Goal: Task Accomplishment & Management: Manage account settings

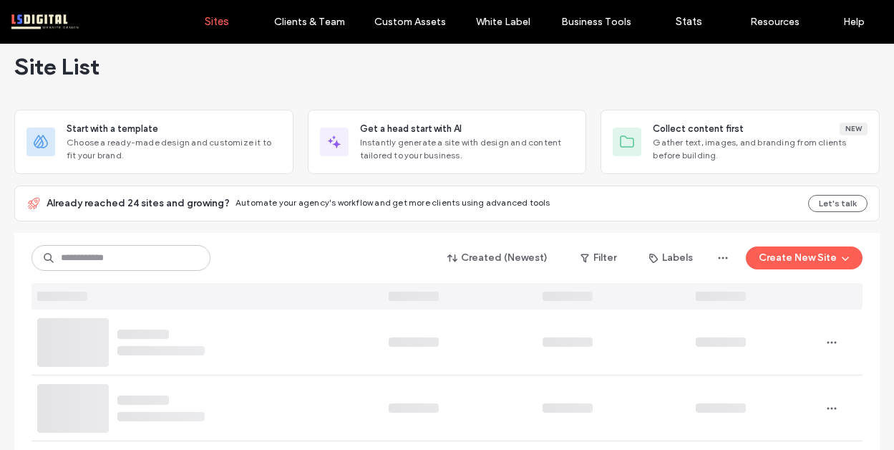
scroll to position [21, 0]
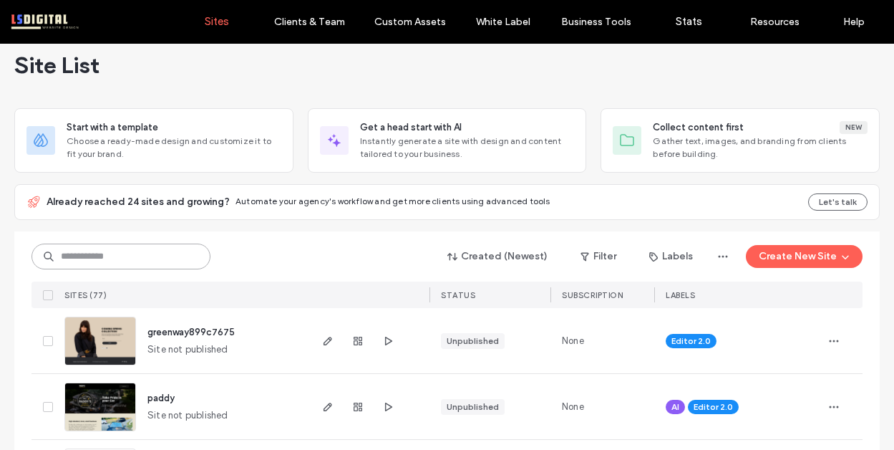
click at [175, 251] on input at bounding box center [120, 256] width 179 height 26
type input "*"
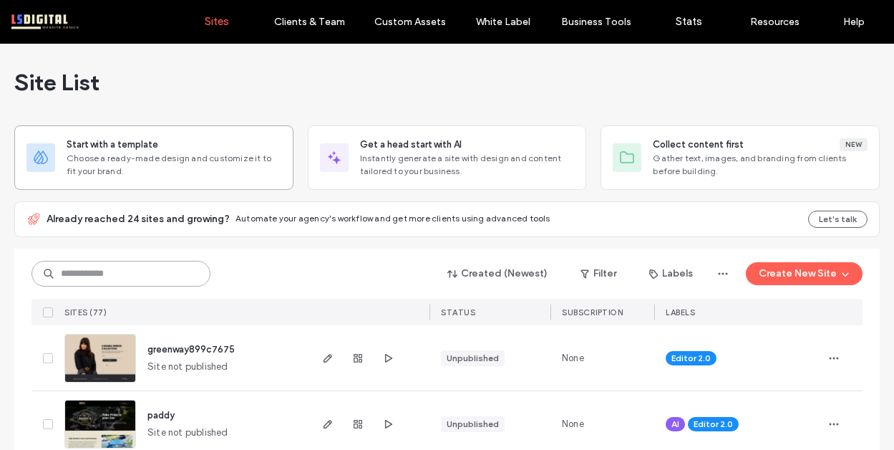
scroll to position [0, 0]
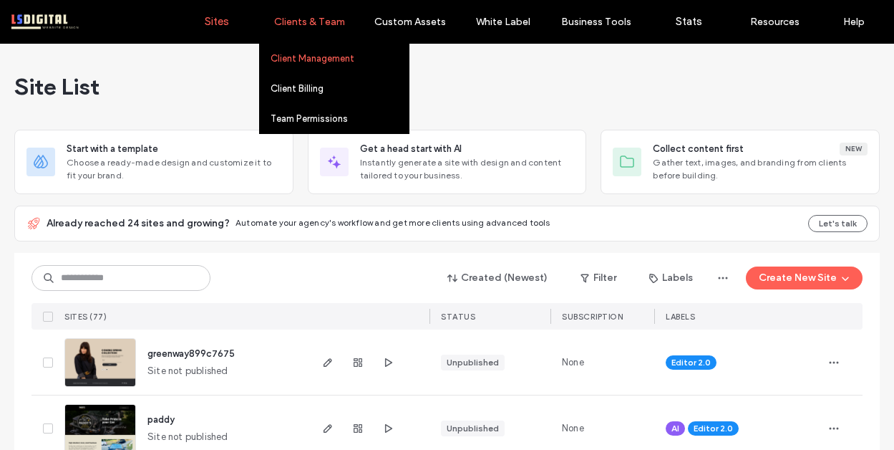
click at [315, 57] on label "Client Management" at bounding box center [313, 58] width 84 height 11
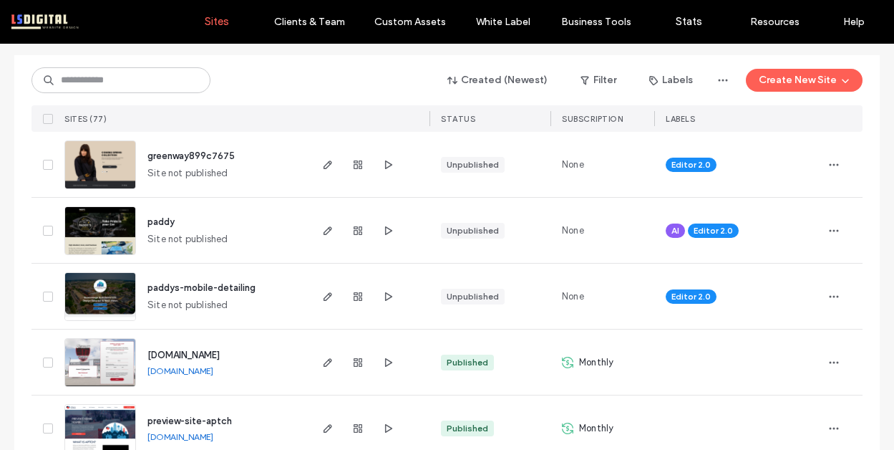
scroll to position [167, 0]
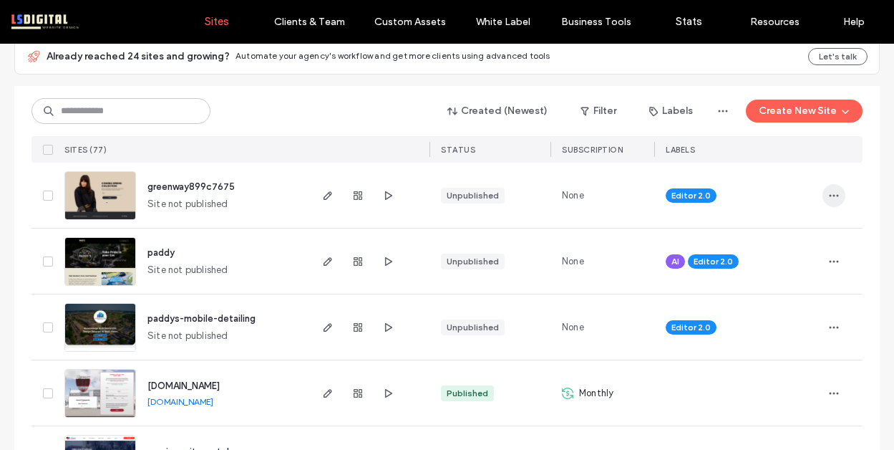
click at [828, 193] on icon "button" at bounding box center [833, 195] width 11 height 11
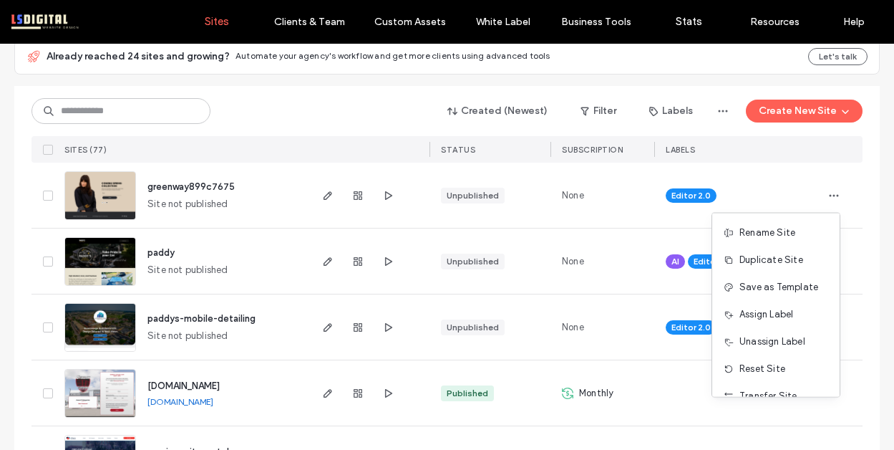
click at [589, 198] on div "None" at bounding box center [602, 194] width 104 height 65
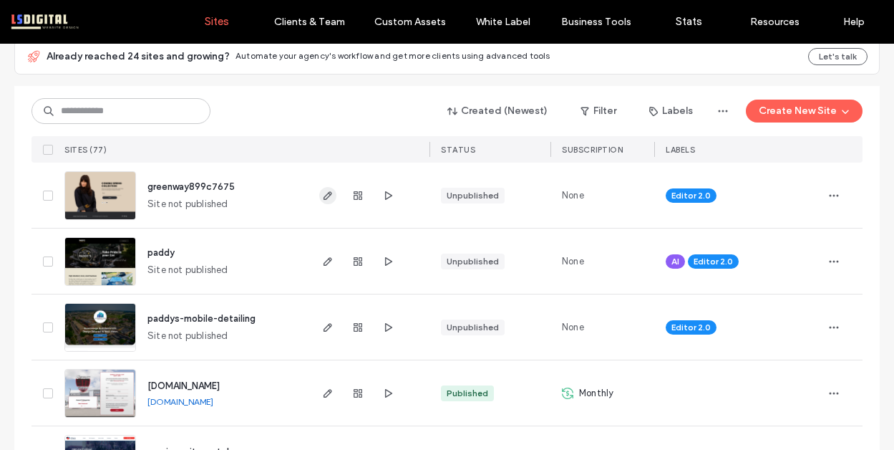
click at [322, 193] on icon "button" at bounding box center [327, 195] width 11 height 11
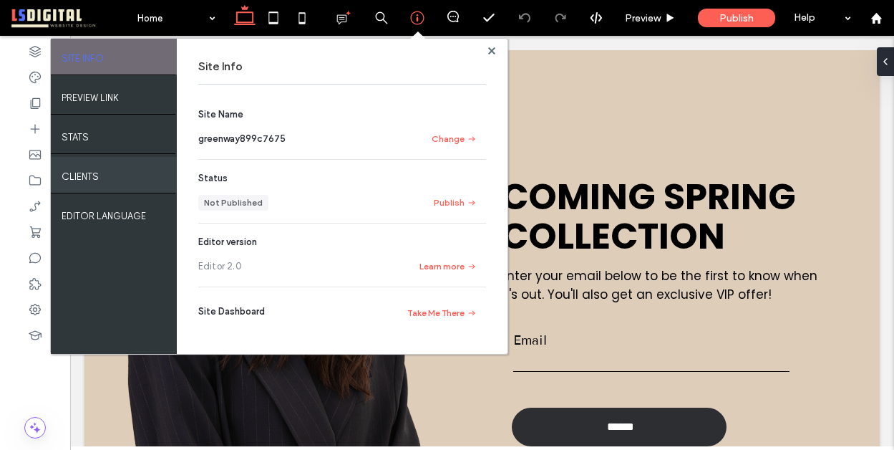
click at [93, 183] on div "Clients" at bounding box center [114, 175] width 126 height 36
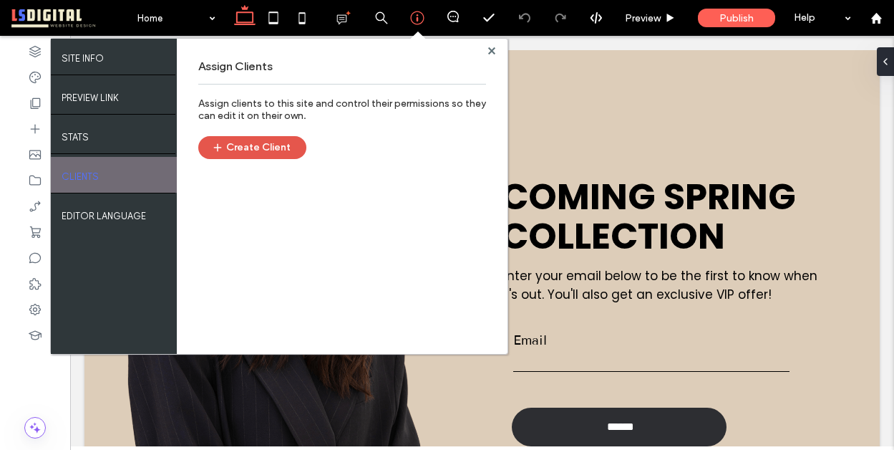
click at [283, 142] on button "Create Client" at bounding box center [252, 147] width 108 height 23
drag, startPoint x: 422, startPoint y: 14, endPoint x: 492, endPoint y: 52, distance: 80.1
click at [492, 52] on icon at bounding box center [491, 50] width 7 height 7
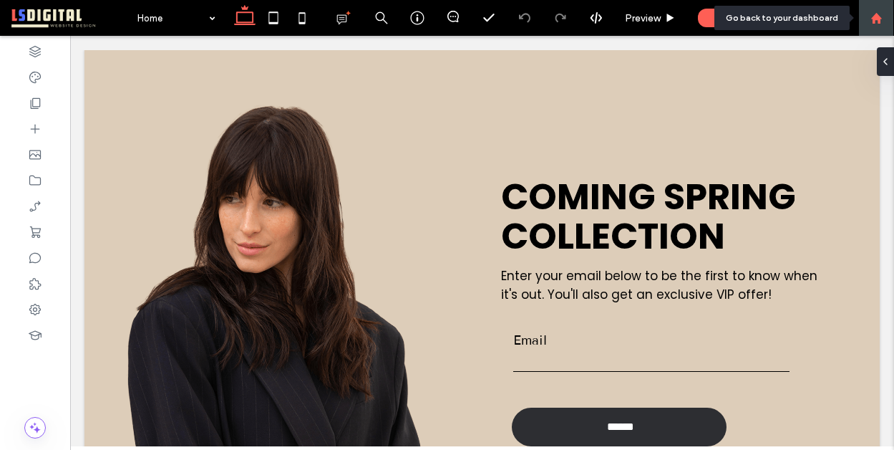
click at [884, 21] on div at bounding box center [876, 18] width 34 height 12
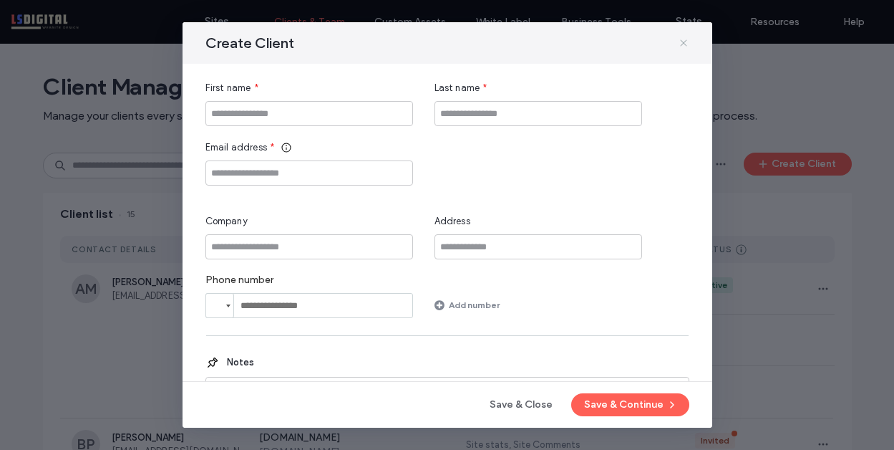
click at [683, 42] on use at bounding box center [683, 43] width 6 height 6
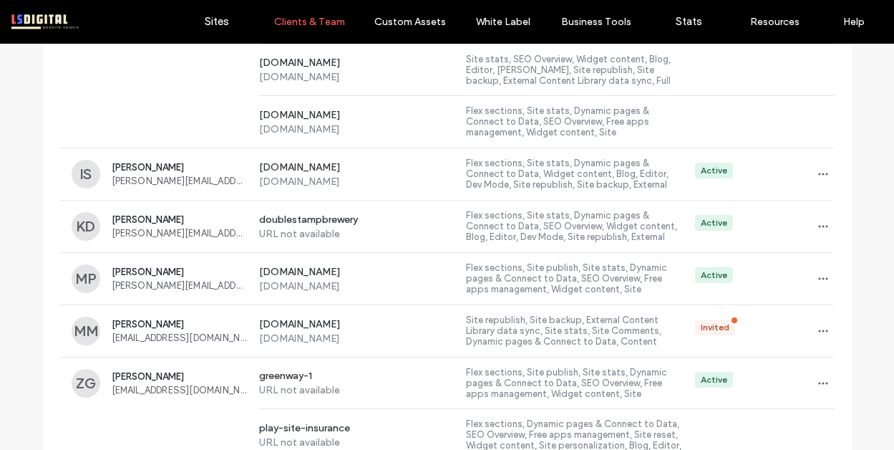
scroll to position [692, 0]
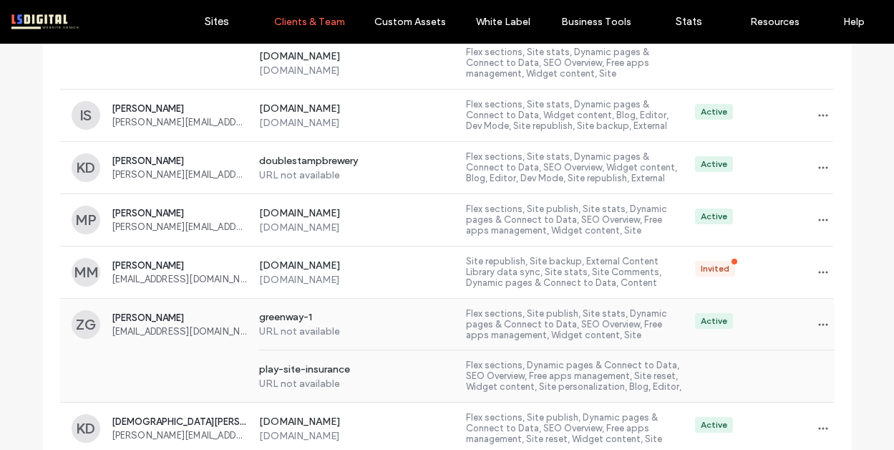
click at [774, 330] on div "Active" at bounding box center [759, 324] width 151 height 23
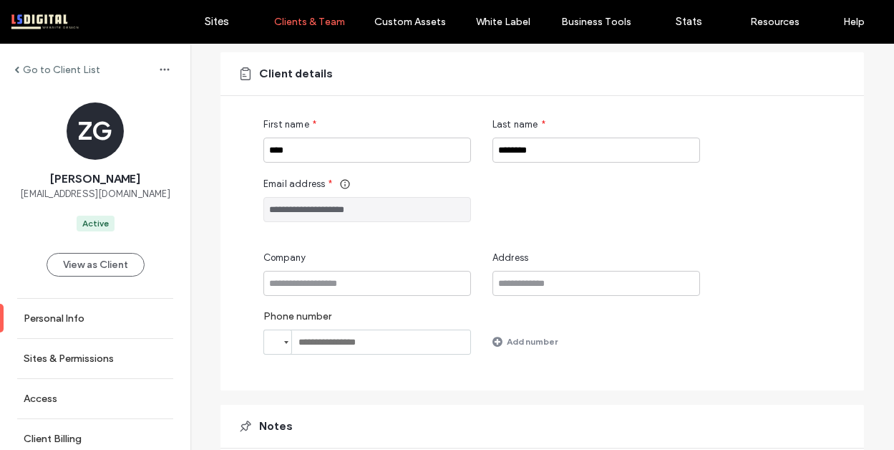
scroll to position [127, 0]
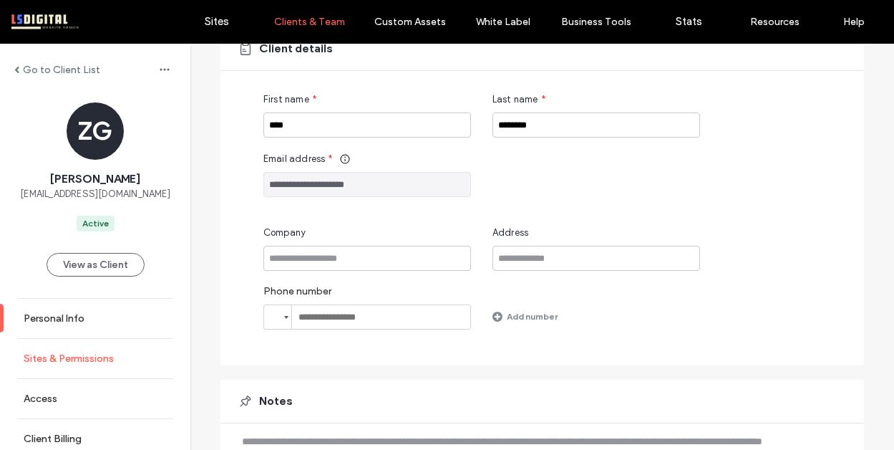
click at [61, 367] on link "Sites & Permissions" at bounding box center [95, 358] width 190 height 39
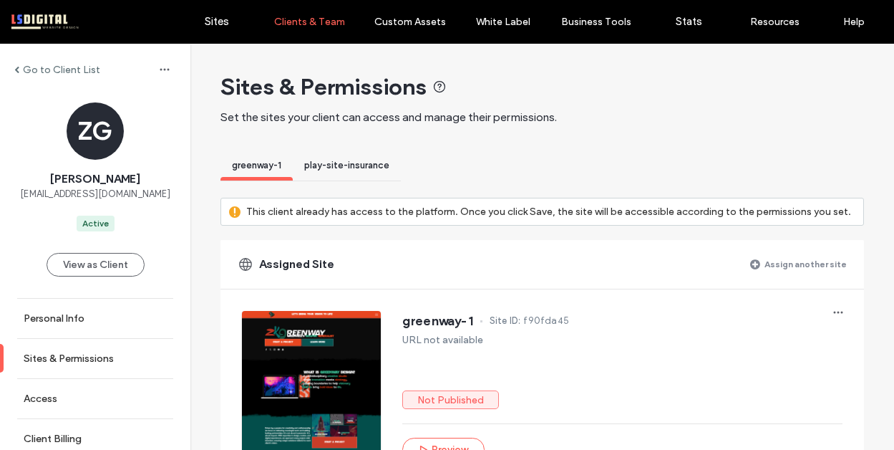
click at [341, 163] on span "play-site-insurance" at bounding box center [346, 165] width 85 height 11
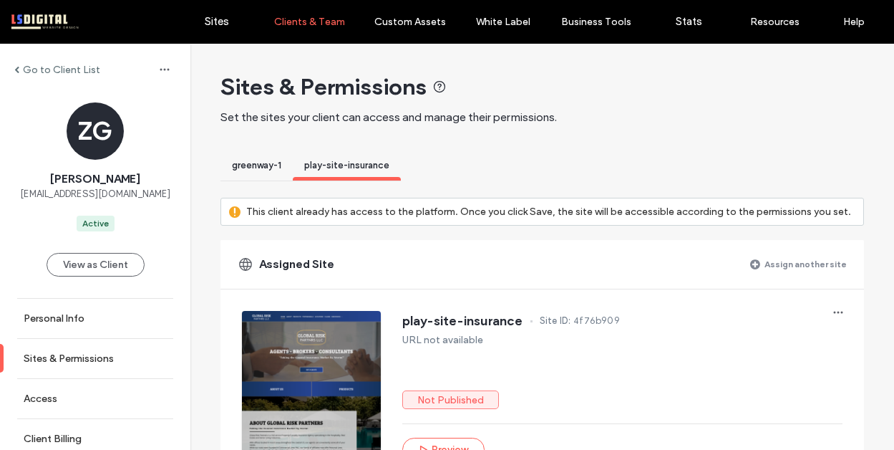
click at [259, 169] on span "greenway-1" at bounding box center [256, 165] width 49 height 11
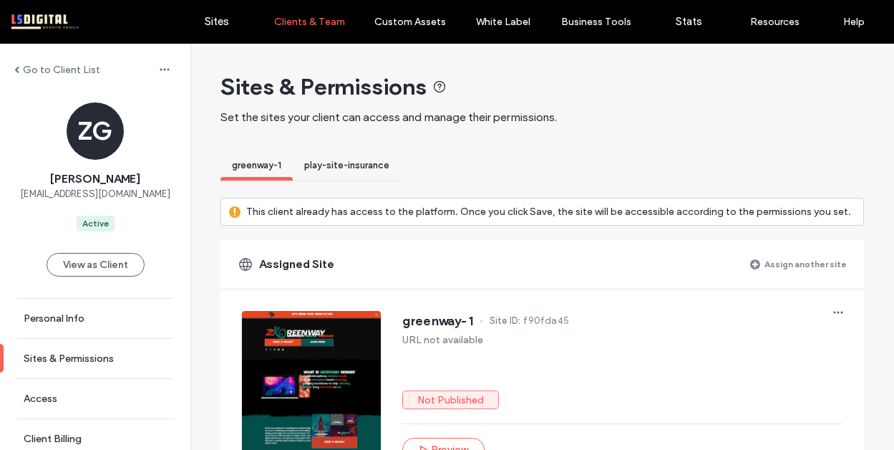
click at [330, 170] on span "play-site-insurance" at bounding box center [346, 165] width 85 height 11
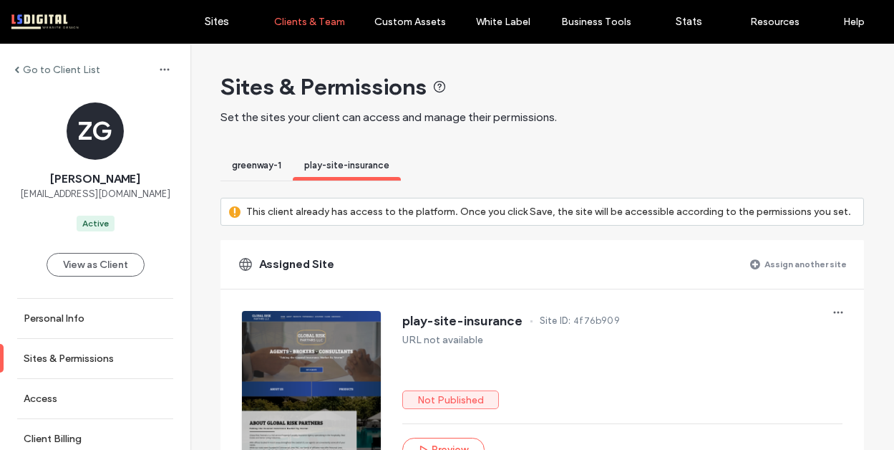
click at [810, 268] on label "Assign another site" at bounding box center [805, 263] width 82 height 25
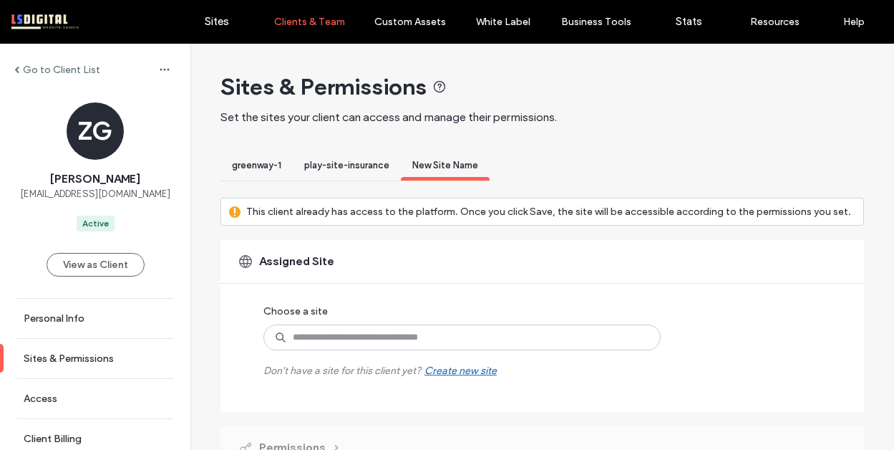
scroll to position [66, 0]
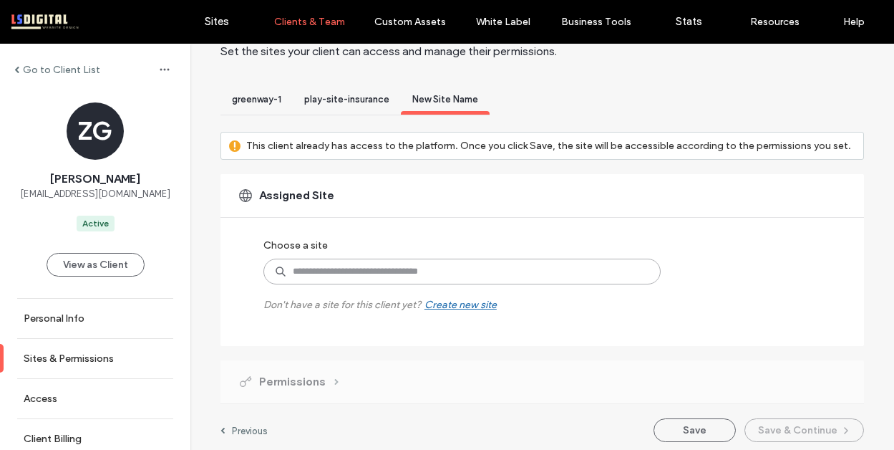
click at [440, 281] on input at bounding box center [461, 271] width 397 height 26
type input "*****"
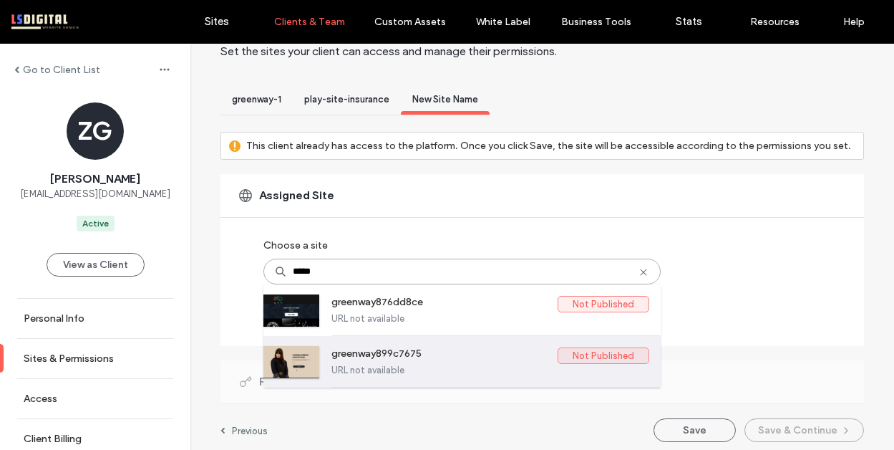
click at [452, 361] on label "greenway899c7675" at bounding box center [444, 355] width 226 height 17
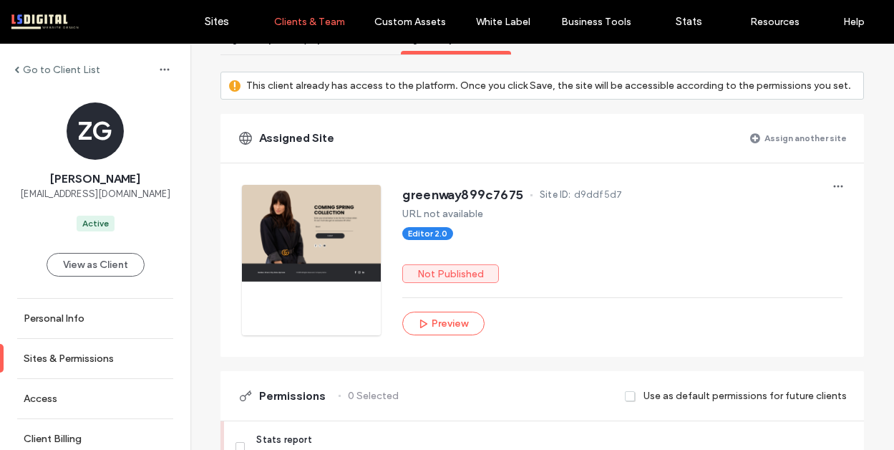
scroll to position [323, 0]
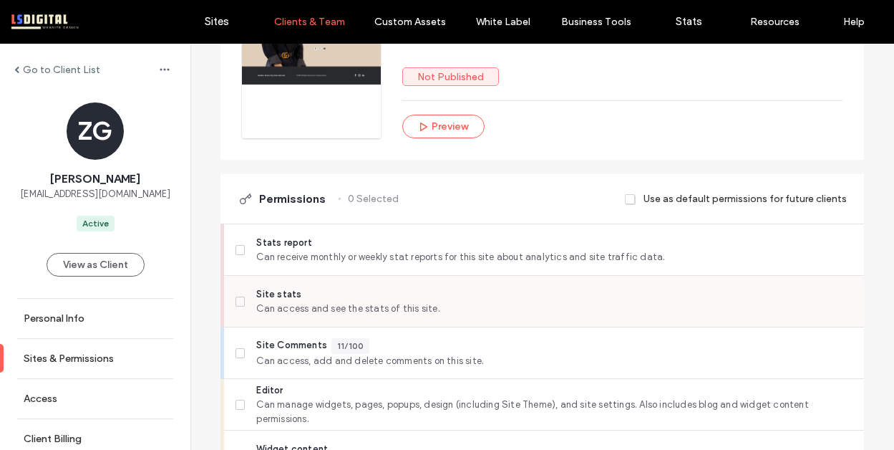
click at [241, 306] on label "Site stats Can access and see the stats of this site." at bounding box center [544, 301] width 617 height 29
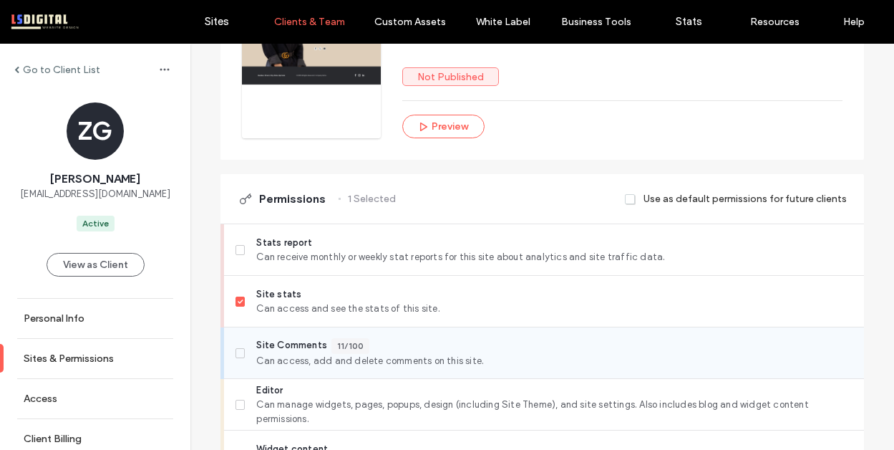
click at [236, 349] on span at bounding box center [241, 353] width 10 height 10
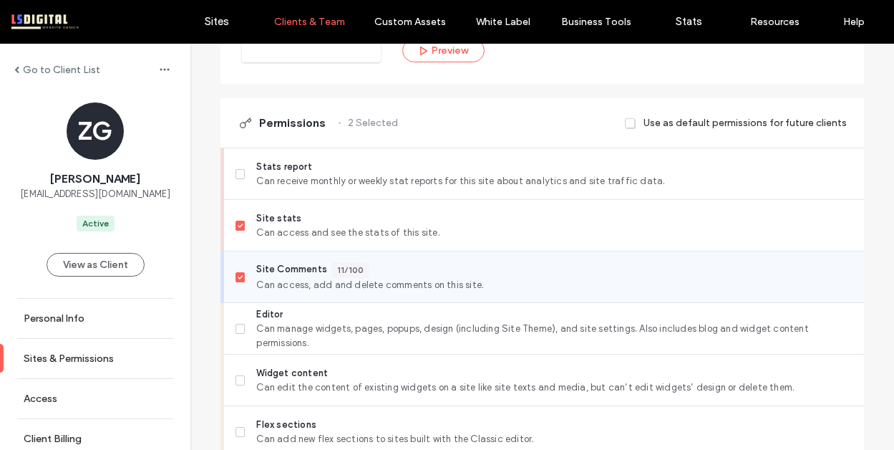
scroll to position [403, 0]
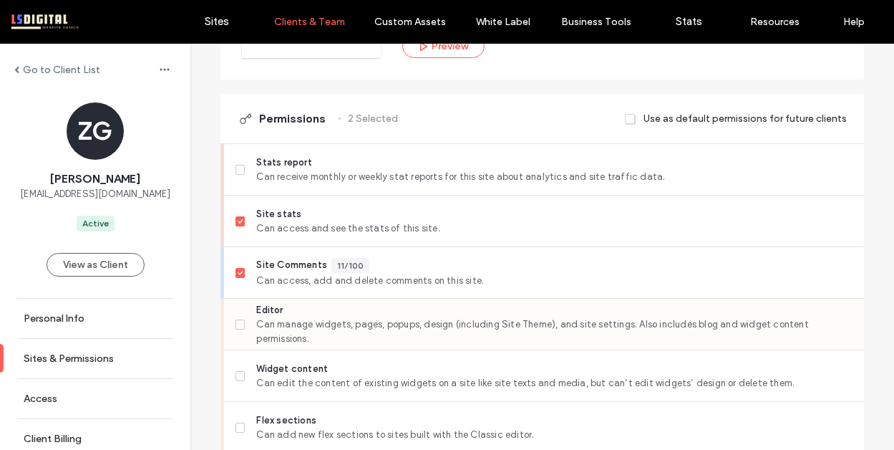
click at [238, 322] on icon at bounding box center [241, 324] width 6 height 4
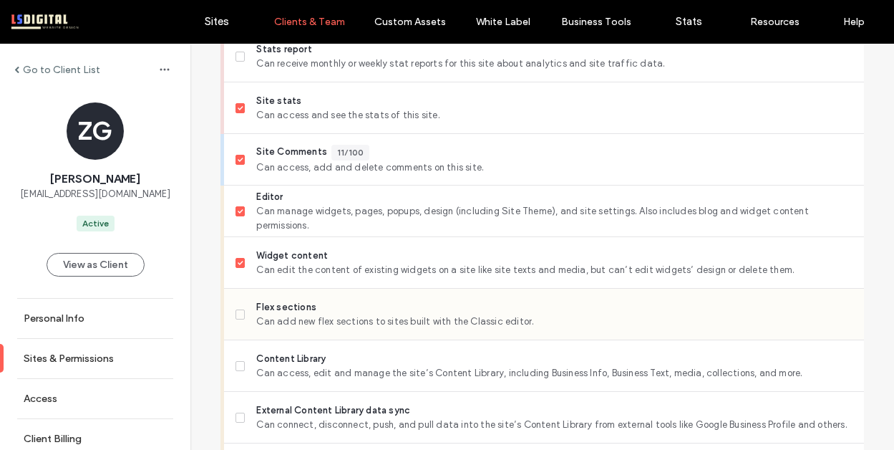
click at [238, 316] on icon at bounding box center [241, 314] width 6 height 4
click at [237, 377] on label "Content Library Can access, edit and manage the site’s Content Library, includi…" at bounding box center [544, 365] width 617 height 29
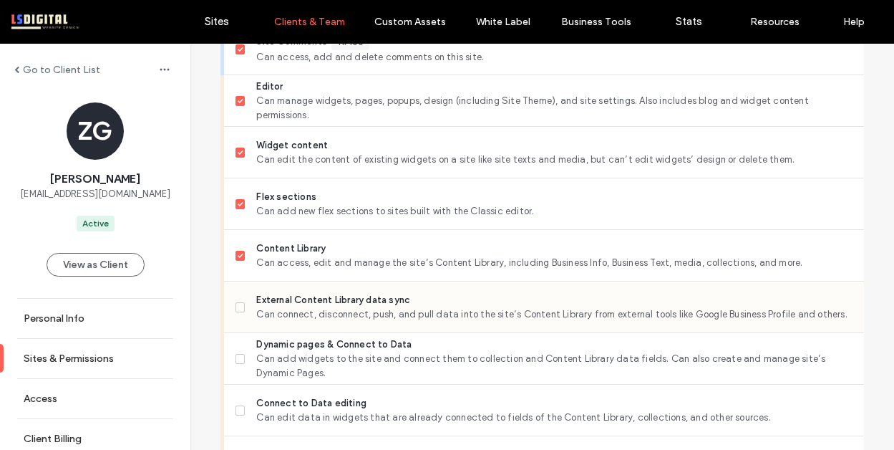
click at [241, 297] on label "External Content Library data sync Can connect, disconnect, push, and pull data…" at bounding box center [544, 307] width 617 height 29
click at [238, 351] on label "Dynamic pages & Connect to Data Can add widgets to the site and connect them to…" at bounding box center [544, 358] width 617 height 43
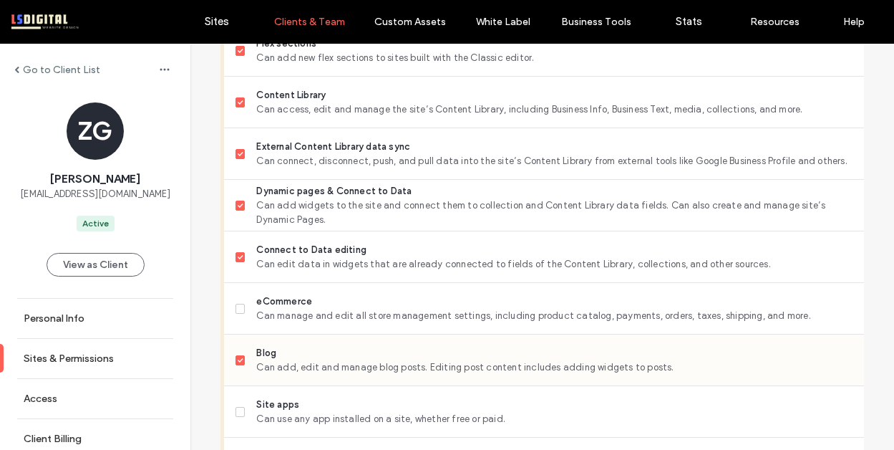
scroll to position [863, 0]
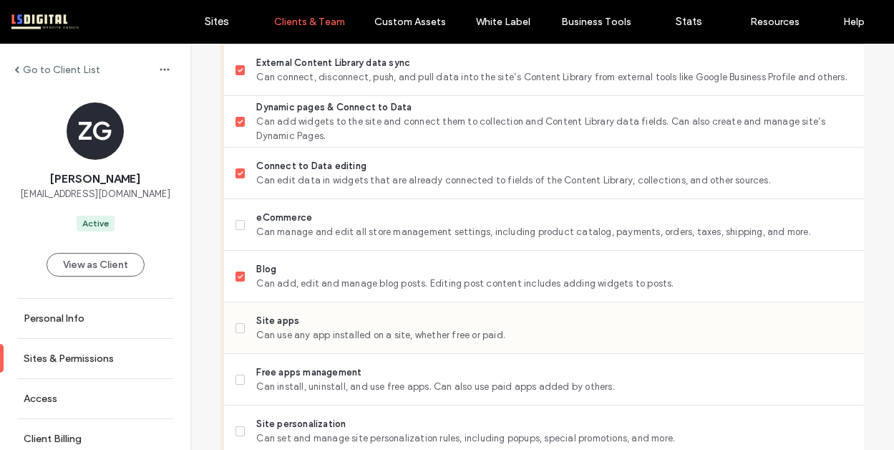
click at [246, 327] on label "Site apps Can use any app installed on a site, whether free or paid." at bounding box center [544, 328] width 617 height 29
click at [248, 382] on label "Free apps management Can install, uninstall, and use free apps. Can also use pa…" at bounding box center [544, 379] width 617 height 29
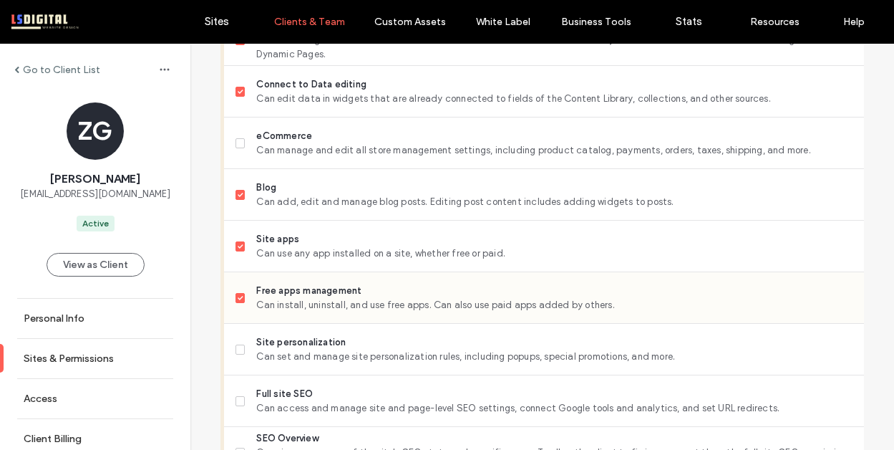
scroll to position [965, 0]
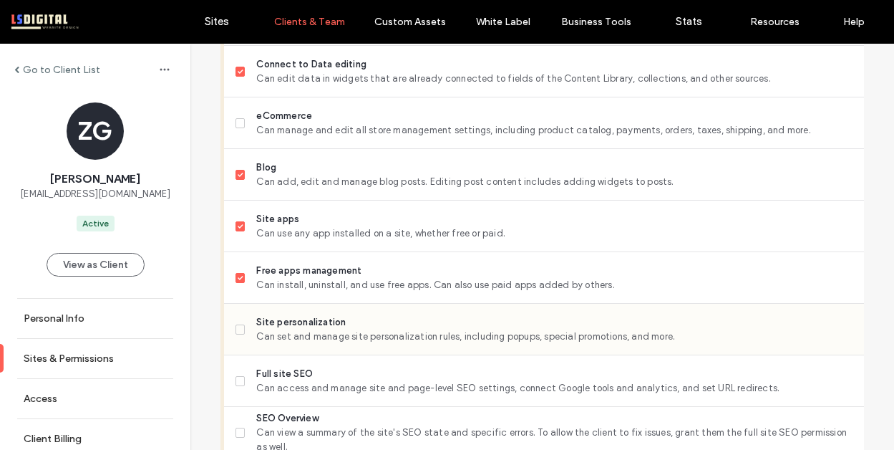
click at [236, 320] on label "Site personalization Can set and manage site personalization rules, including p…" at bounding box center [544, 329] width 617 height 29
click at [238, 387] on label "Full site SEO Can access and manage site and page-level SEO settings, connect G…" at bounding box center [544, 380] width 617 height 29
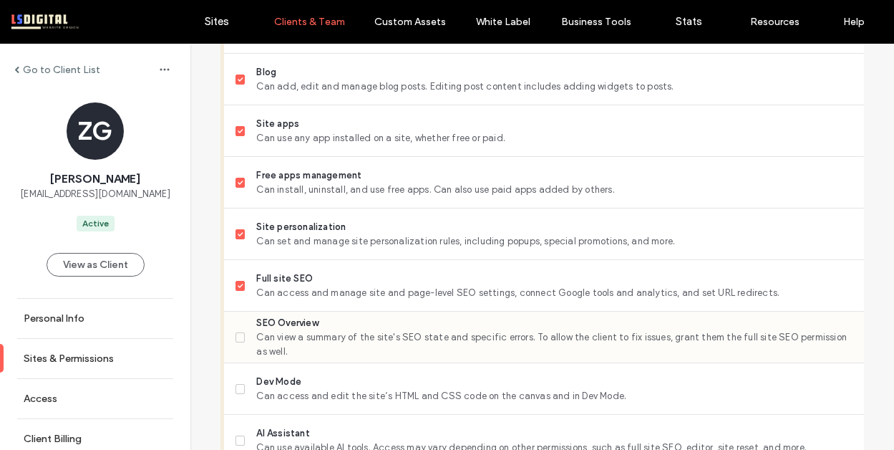
click at [237, 332] on span at bounding box center [241, 337] width 10 height 10
click at [241, 385] on label "Dev Mode Can access and edit the site’s HTML and CSS code on the canvas and in …" at bounding box center [544, 388] width 617 height 29
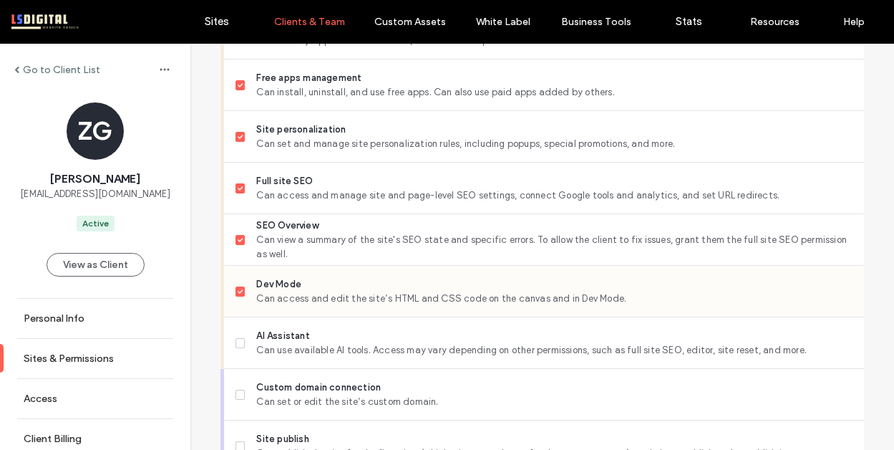
scroll to position [1157, 0]
click at [241, 338] on label "AI Assistant Can use available AI tools. Access may vary depending on other per…" at bounding box center [544, 343] width 617 height 29
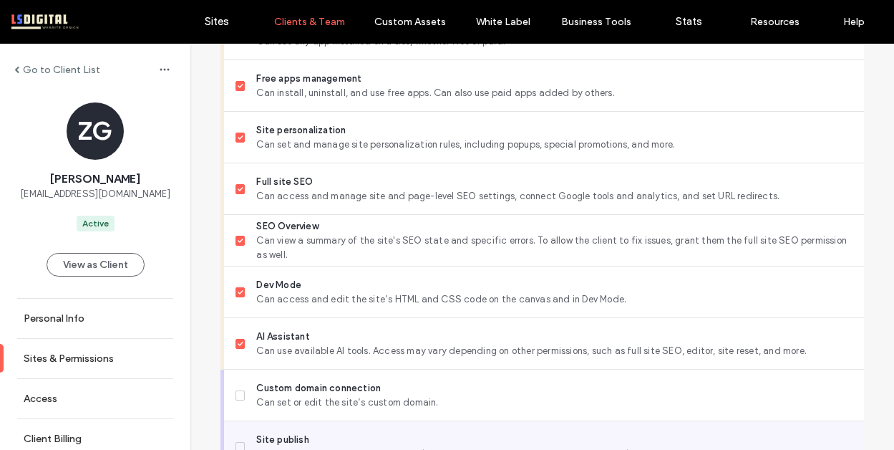
click at [244, 426] on div "Site publish Can publish the site for the first time (which triggers a charge f…" at bounding box center [550, 446] width 628 height 51
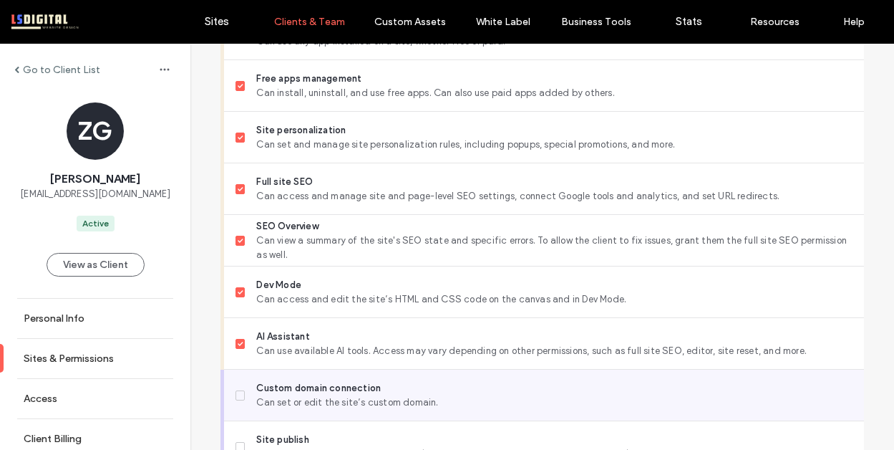
click at [239, 390] on span at bounding box center [241, 395] width 10 height 10
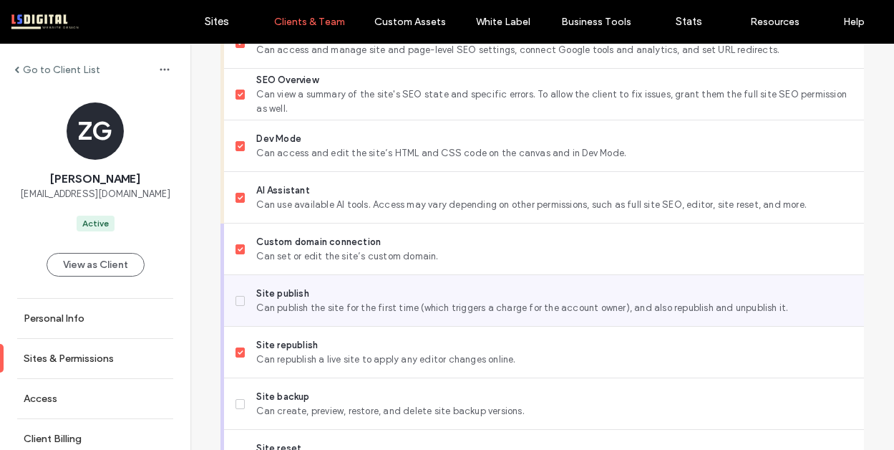
click at [237, 297] on span at bounding box center [241, 301] width 10 height 10
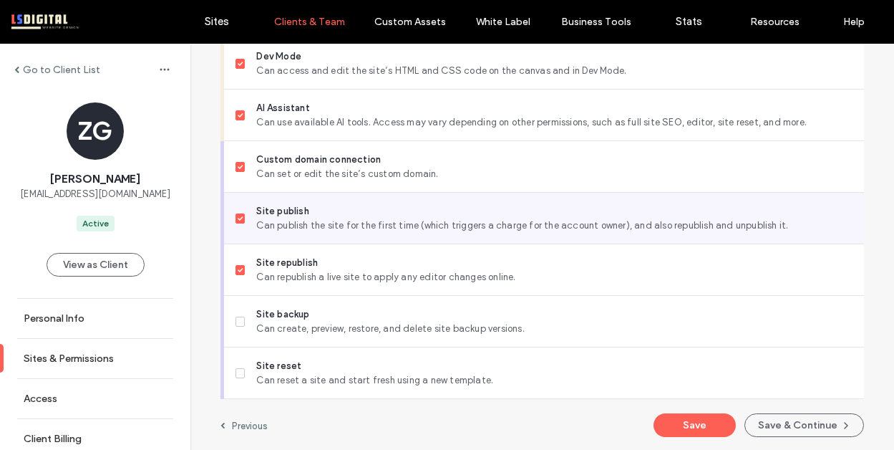
scroll to position [1387, 0]
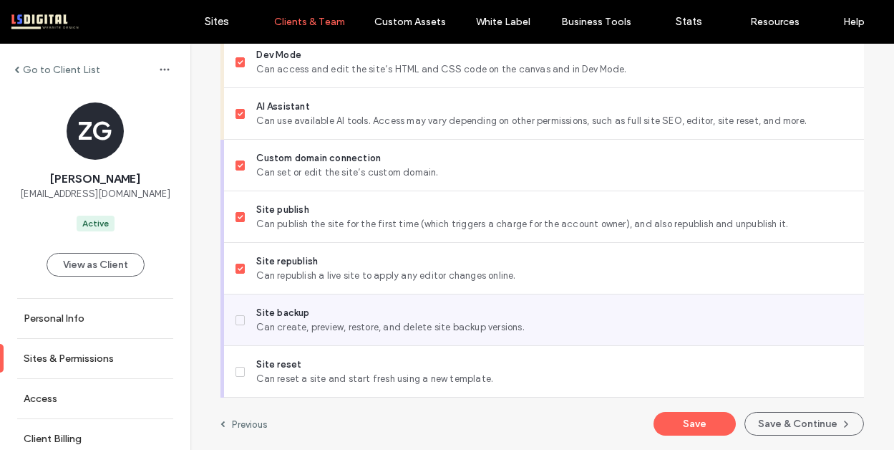
click at [238, 320] on icon at bounding box center [241, 320] width 6 height 4
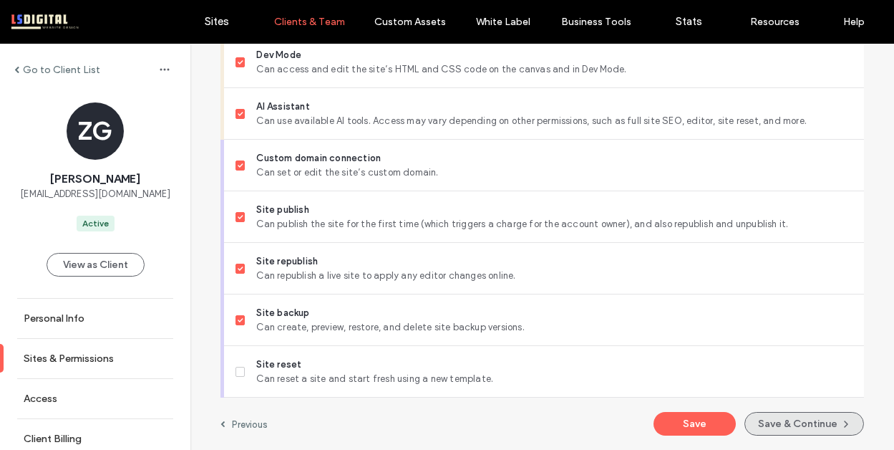
click at [807, 422] on button "Save & Continue" at bounding box center [804, 424] width 120 height 24
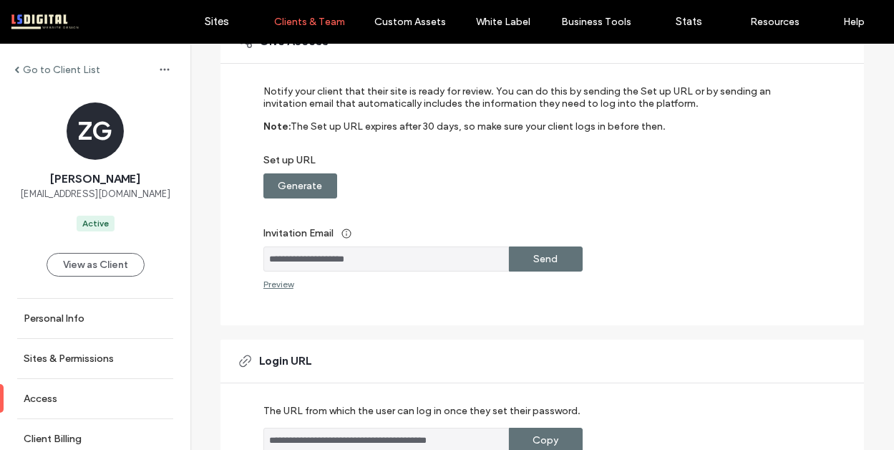
scroll to position [177, 0]
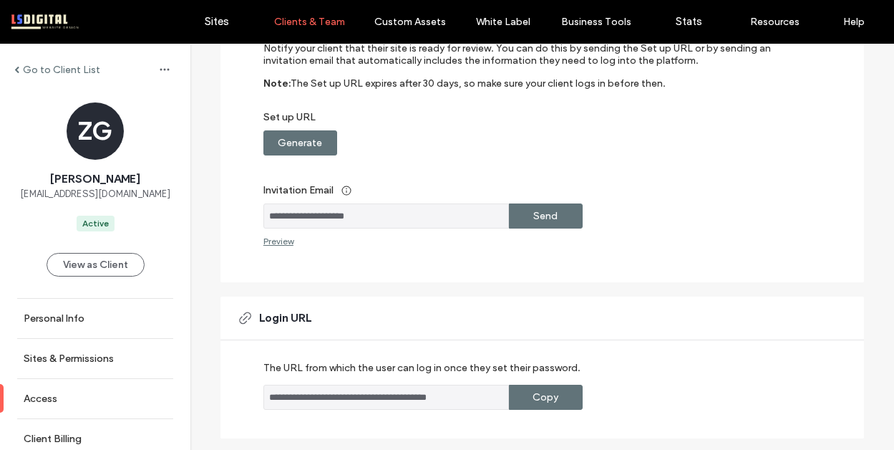
click at [548, 218] on label "Send" at bounding box center [545, 216] width 24 height 26
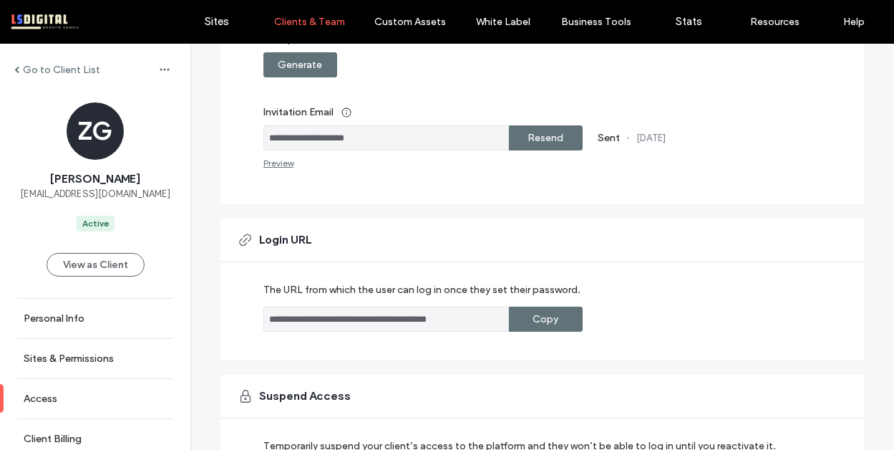
scroll to position [229, 0]
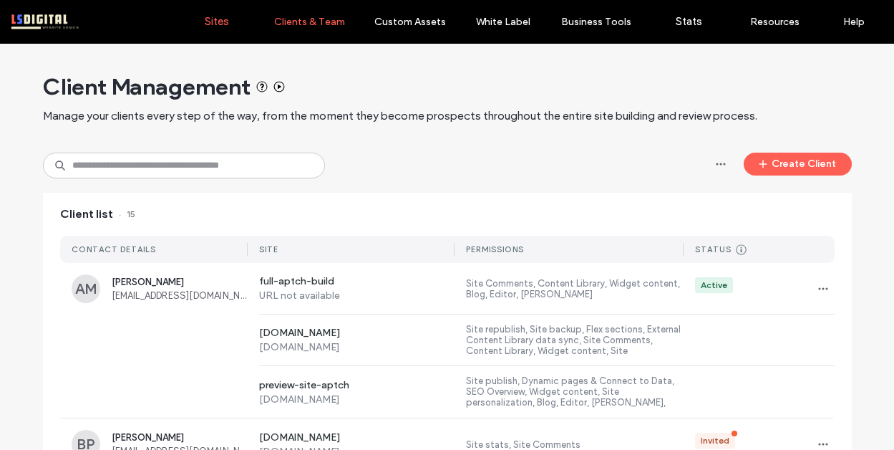
click at [233, 27] on link "Sites" at bounding box center [216, 21] width 85 height 43
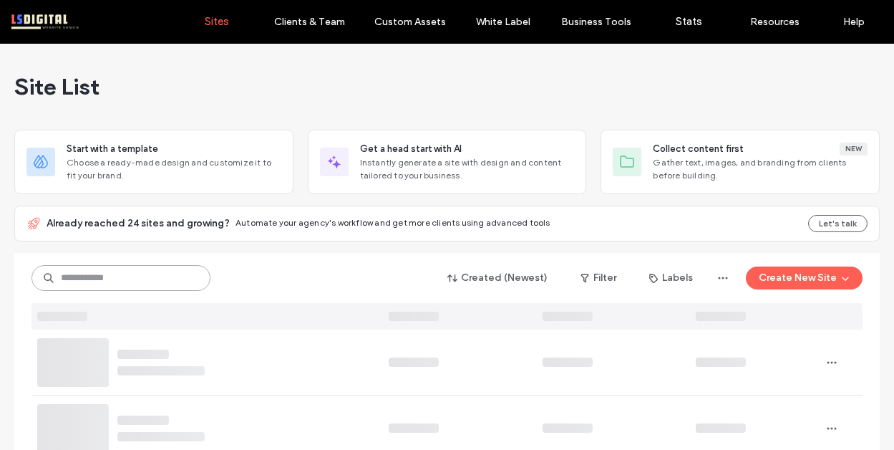
click at [155, 276] on input at bounding box center [120, 278] width 179 height 26
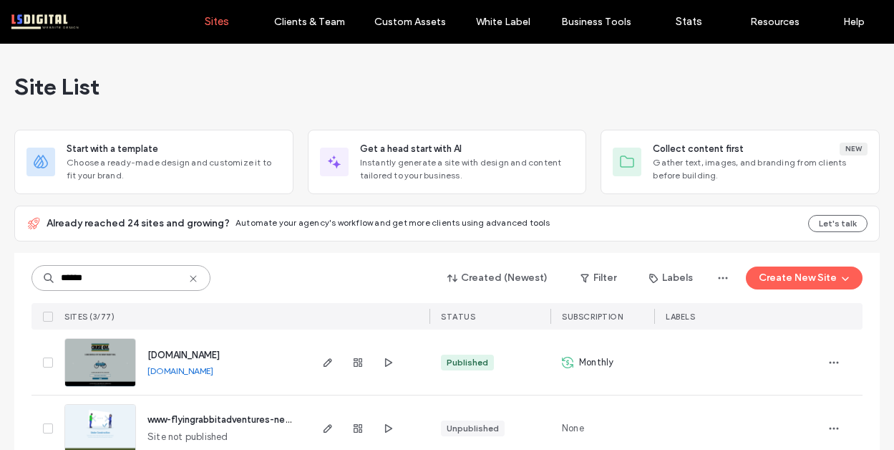
scroll to position [94, 0]
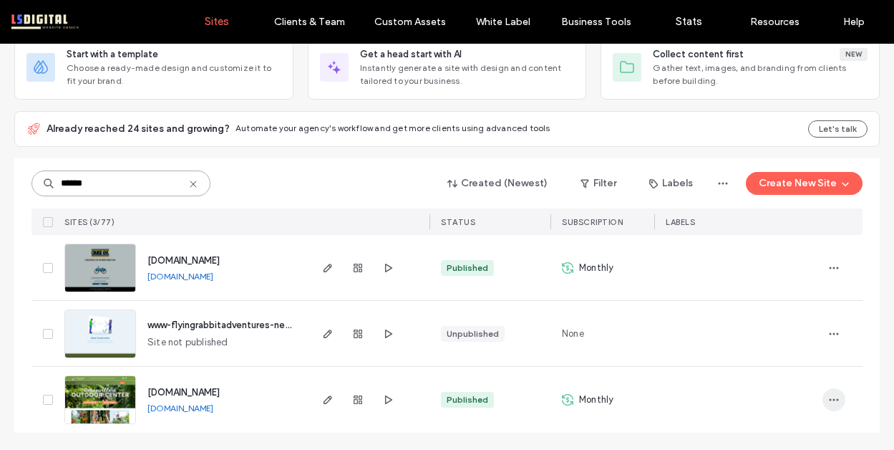
type input "******"
click at [835, 398] on span "button" at bounding box center [833, 399] width 23 height 23
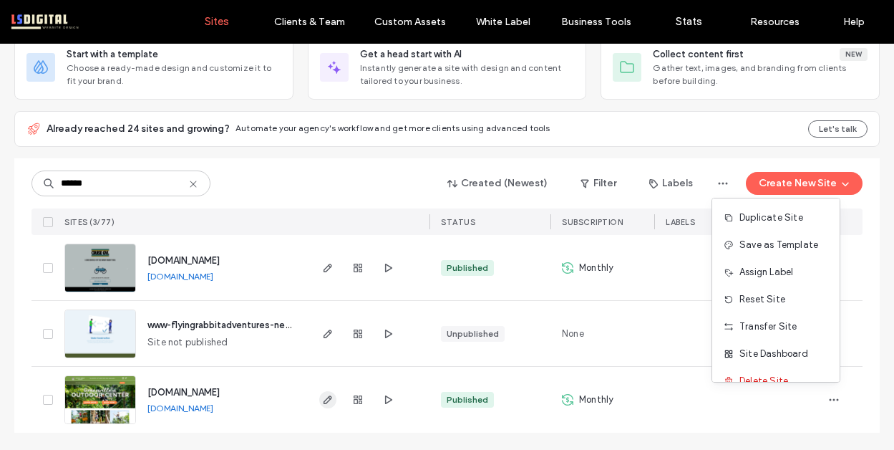
click at [322, 401] on icon "button" at bounding box center [327, 399] width 11 height 11
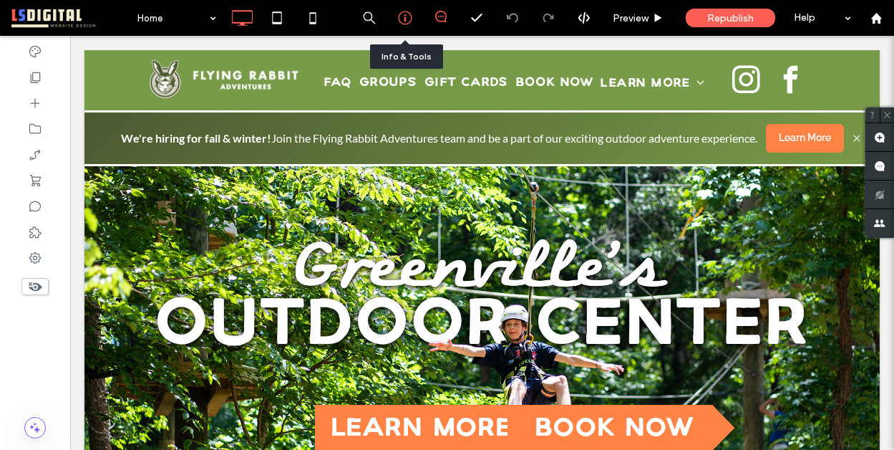
click at [408, 21] on icon at bounding box center [405, 18] width 14 height 14
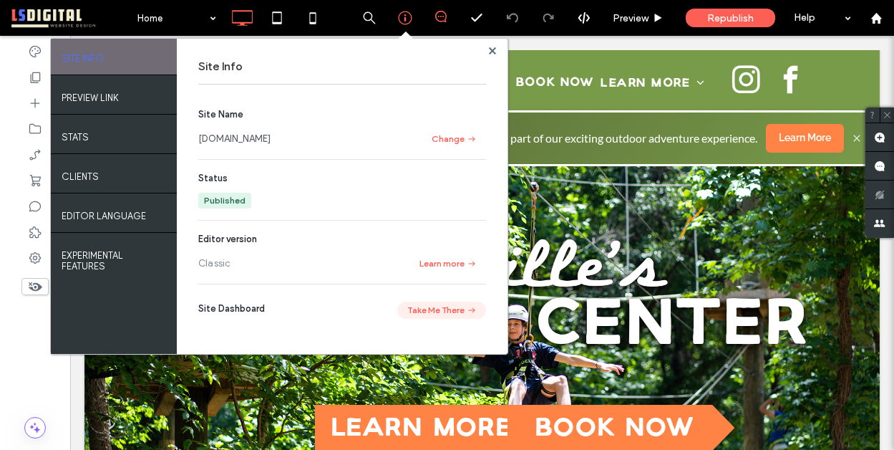
click at [434, 306] on button "Take Me There" at bounding box center [441, 309] width 89 height 17
click at [490, 45] on span at bounding box center [492, 50] width 7 height 11
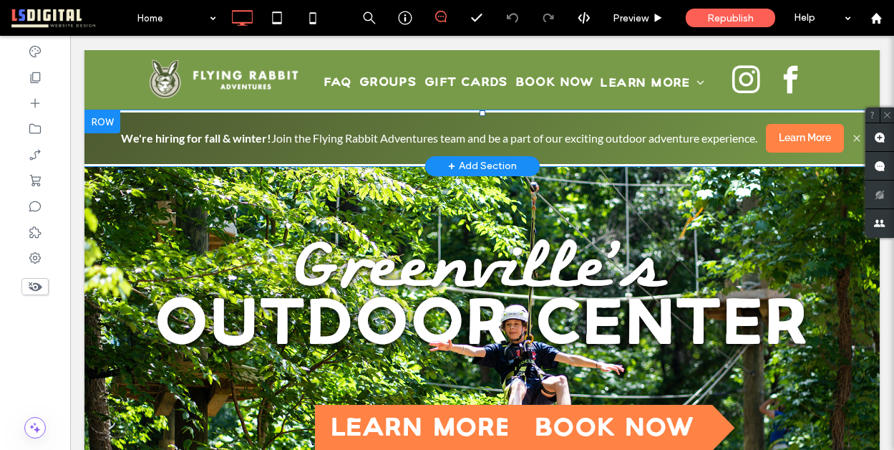
click at [493, 144] on span at bounding box center [481, 138] width 795 height 56
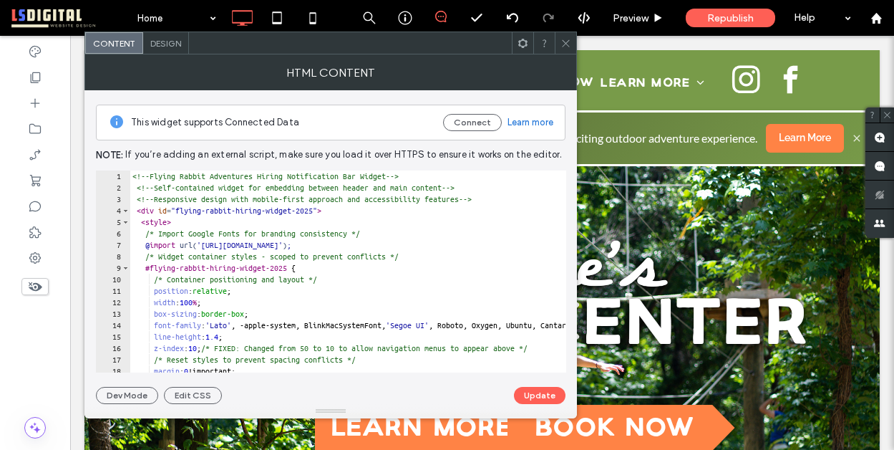
click at [566, 42] on icon at bounding box center [565, 43] width 11 height 11
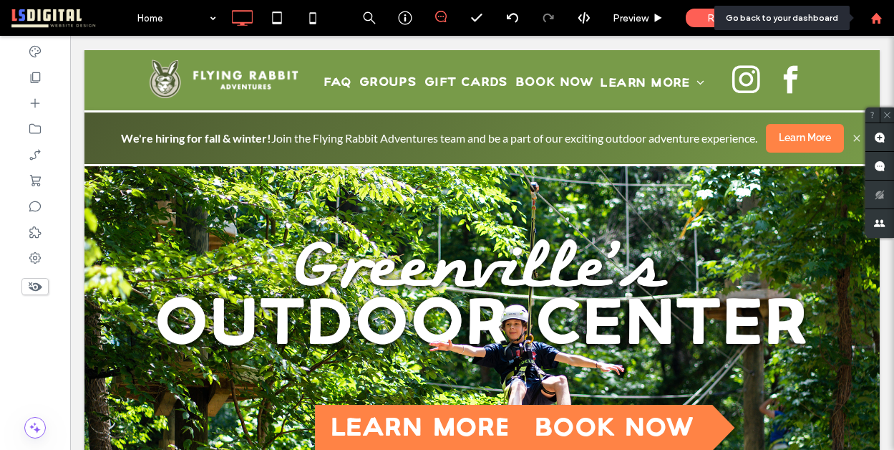
click at [878, 21] on use at bounding box center [875, 17] width 11 height 11
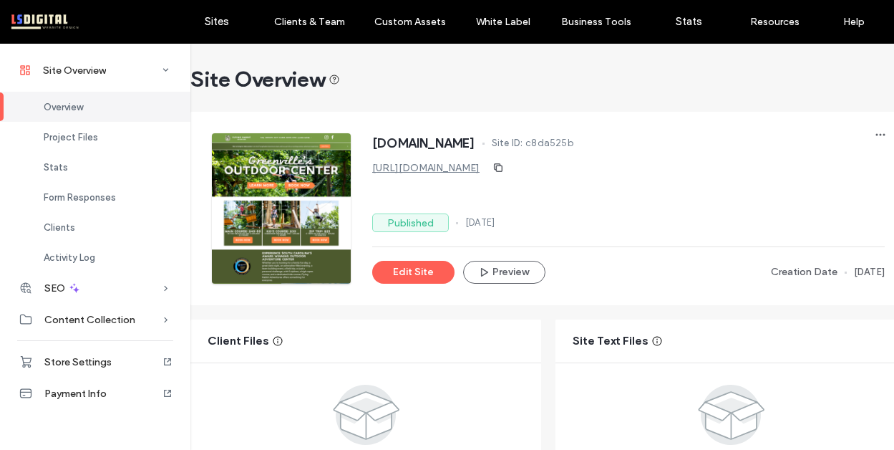
scroll to position [47, 0]
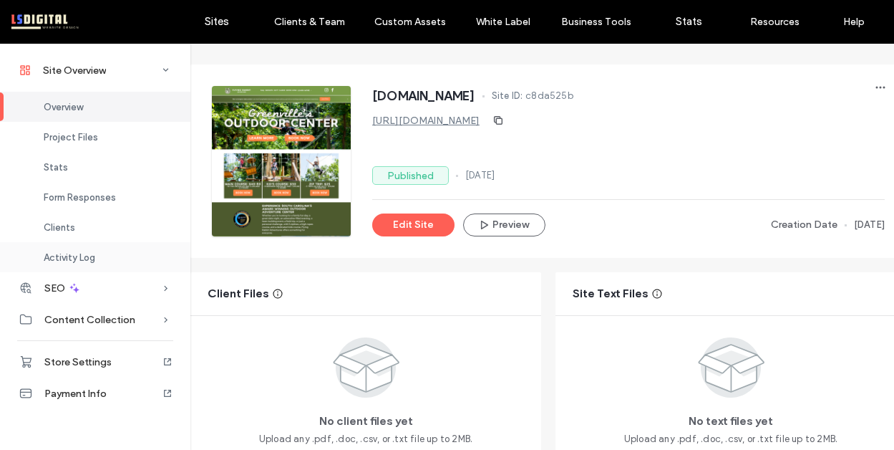
click at [86, 245] on div "Activity Log" at bounding box center [95, 257] width 190 height 30
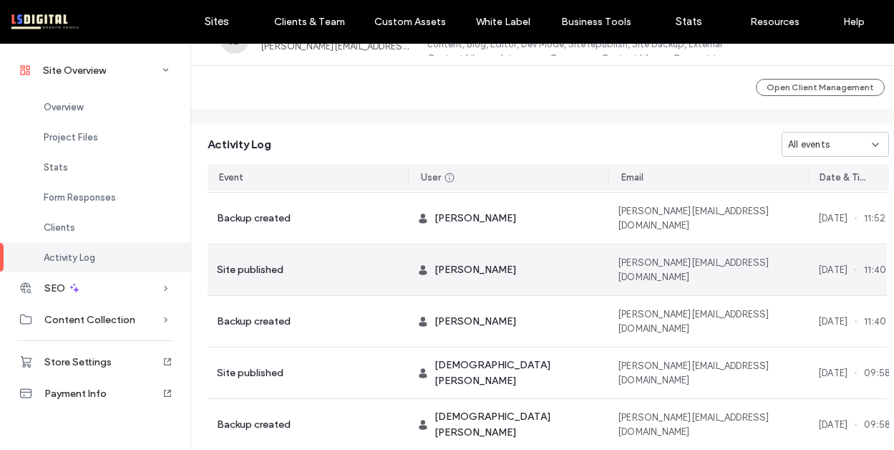
scroll to position [0, 2]
